Goal: Transaction & Acquisition: Purchase product/service

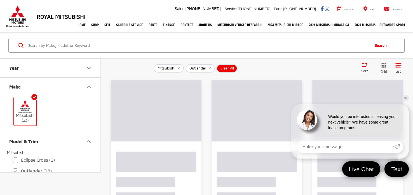
click at [405, 99] on link "✕" at bounding box center [405, 98] width 7 height 7
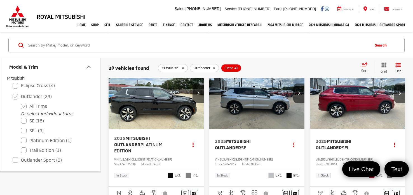
scroll to position [605, 0]
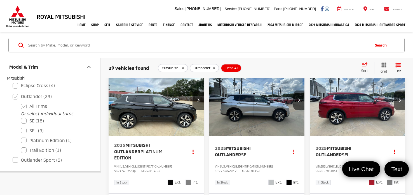
click at [251, 147] on span "Mitsubishi Outlander" at bounding box center [233, 150] width 36 height 11
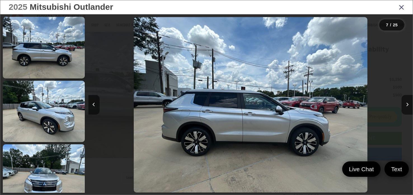
scroll to position [0, 1946]
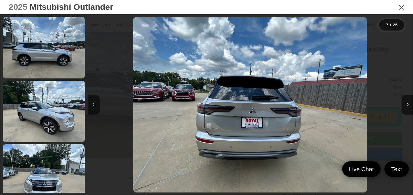
click at [407, 105] on icon "Next image" at bounding box center [407, 104] width 3 height 4
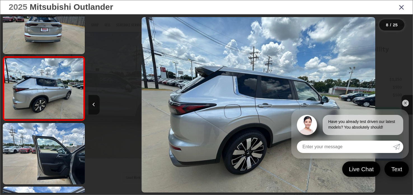
scroll to position [0, 2270]
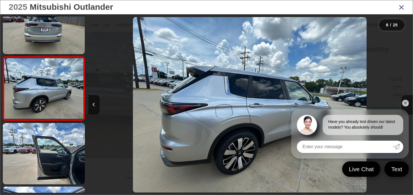
click at [407, 105] on link "✕" at bounding box center [405, 103] width 7 height 7
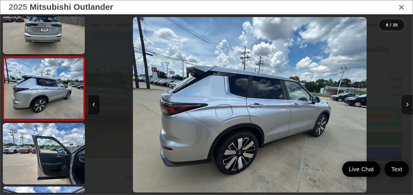
click at [406, 103] on icon "Next image" at bounding box center [407, 104] width 3 height 4
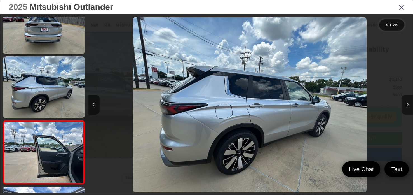
scroll to position [0, 2572]
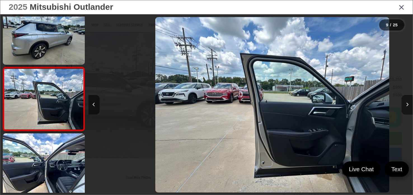
click at [406, 103] on icon "Next image" at bounding box center [407, 104] width 3 height 4
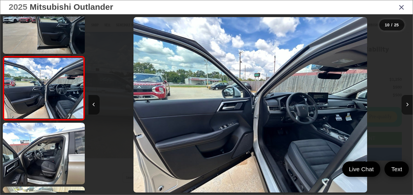
scroll to position [0, 2919]
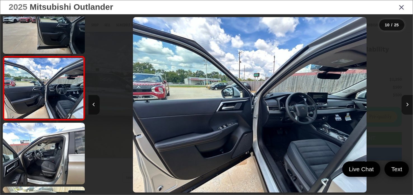
click at [406, 103] on icon "Next image" at bounding box center [407, 104] width 3 height 4
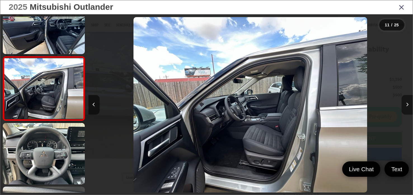
scroll to position [0, 3243]
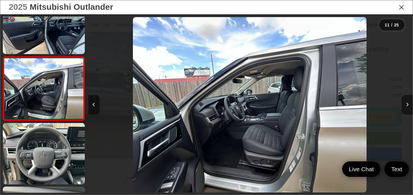
click at [406, 103] on icon "Next image" at bounding box center [407, 104] width 3 height 4
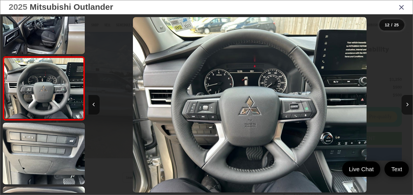
scroll to position [0, 3567]
click at [399, 7] on icon "Close gallery" at bounding box center [402, 6] width 6 height 7
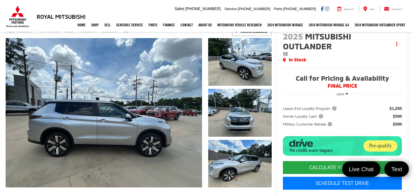
scroll to position [0, 0]
